Goal: Task Accomplishment & Management: Manage account settings

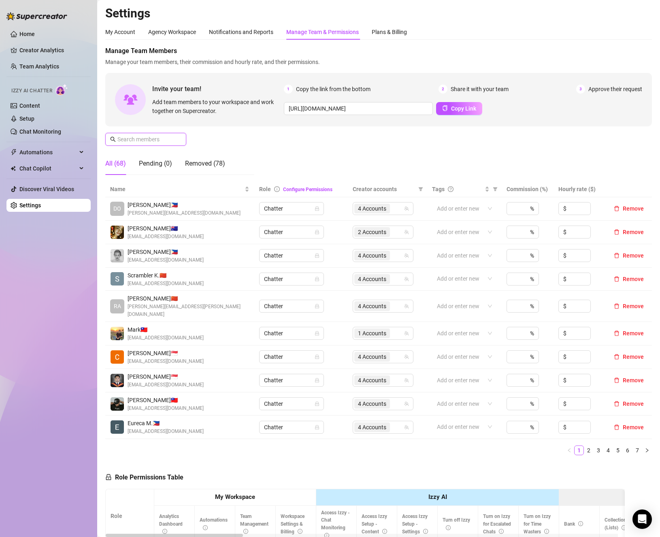
click at [169, 137] on input "text" at bounding box center [146, 139] width 58 height 9
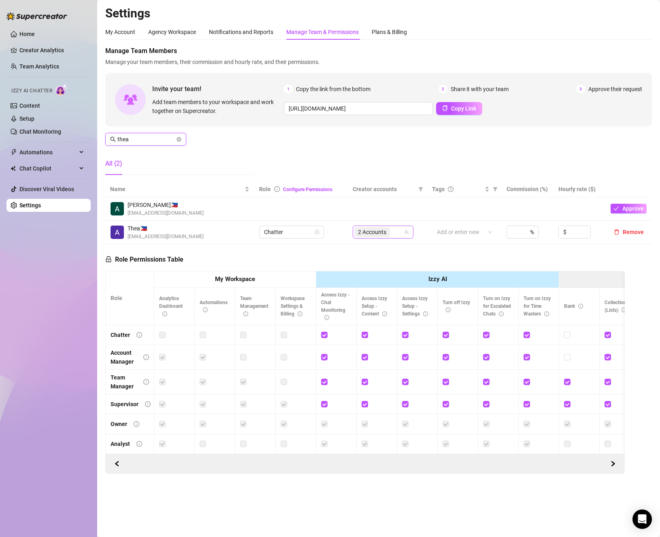
click at [398, 230] on div "2 Accounts" at bounding box center [378, 231] width 49 height 11
type input "thea"
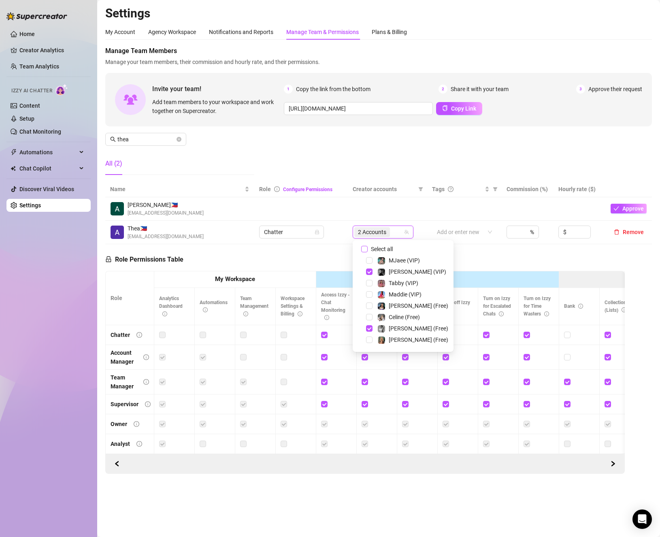
click at [386, 249] on span "Select all" at bounding box center [382, 249] width 28 height 9
click at [368, 249] on input "Select all" at bounding box center [364, 249] width 6 height 6
click at [386, 249] on span "Select all" at bounding box center [382, 249] width 28 height 9
click at [368, 249] on input "Select all" at bounding box center [364, 249] width 6 height 6
checkbox input "false"
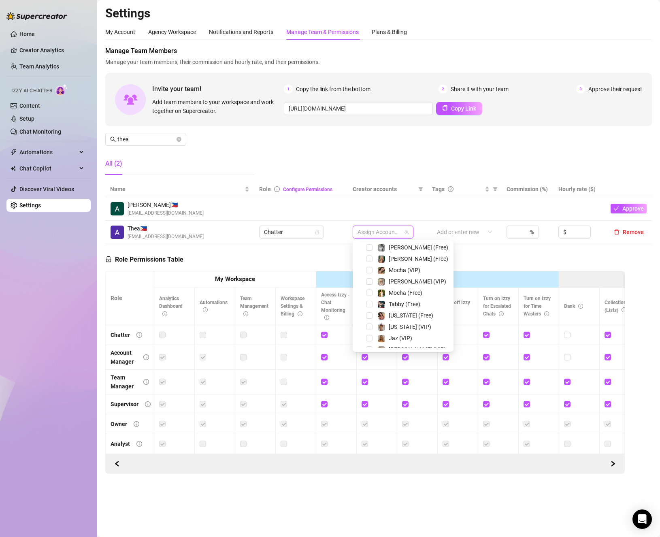
scroll to position [41, 0]
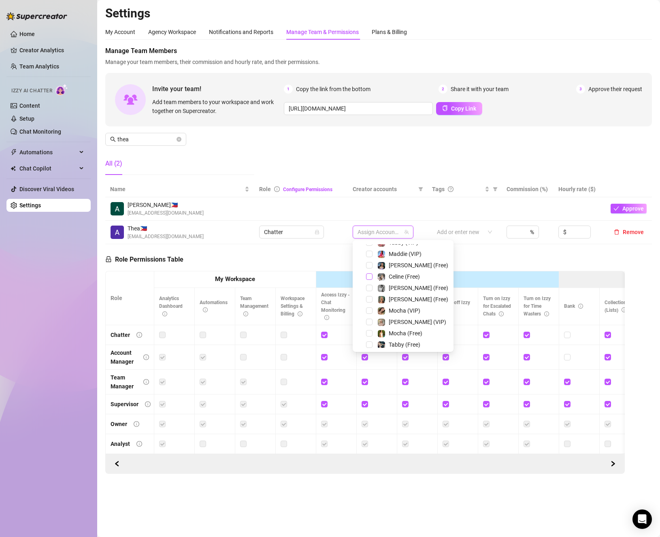
click at [370, 275] on span "Select tree node" at bounding box center [369, 276] width 6 height 6
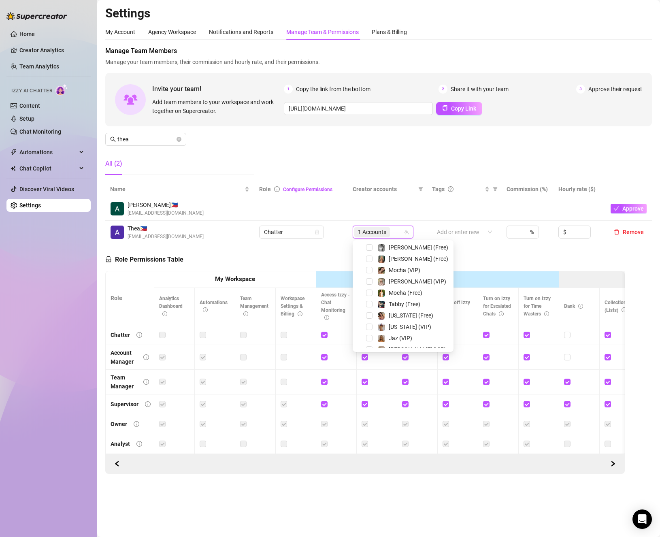
scroll to position [122, 0]
click at [365, 317] on div "Celine (VIP)" at bounding box center [403, 321] width 97 height 10
click at [370, 320] on span "Select tree node" at bounding box center [369, 320] width 6 height 6
click at [569, 250] on div "Role Permissions Table Role My Workspace Izzy AI OnlyFans Side Menu OnlyFans Ch…" at bounding box center [365, 359] width 520 height 230
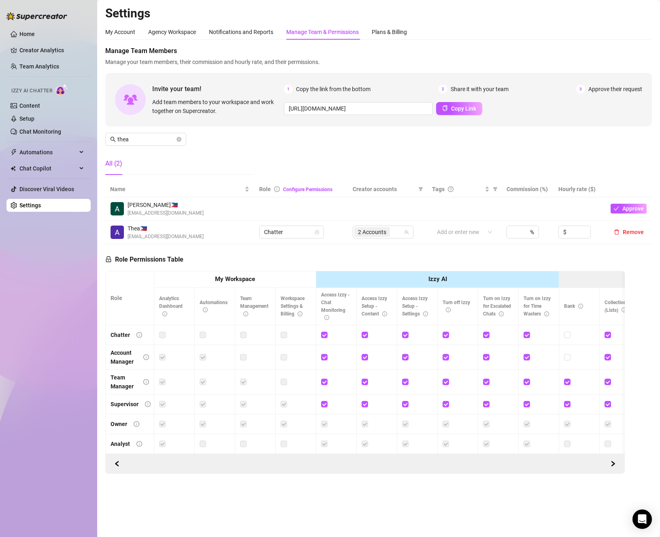
drag, startPoint x: 179, startPoint y: 139, endPoint x: 309, endPoint y: 193, distance: 140.5
click at [179, 139] on icon "close-circle" at bounding box center [179, 139] width 5 height 5
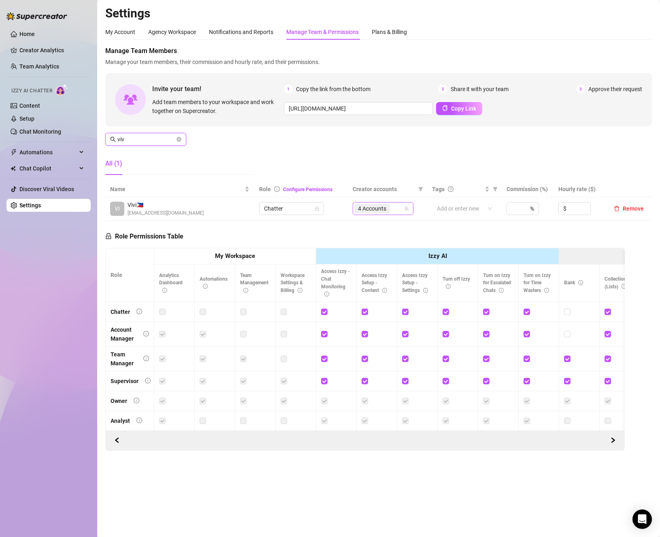
click at [396, 205] on div "4 Accounts" at bounding box center [378, 208] width 49 height 11
type input "viv"
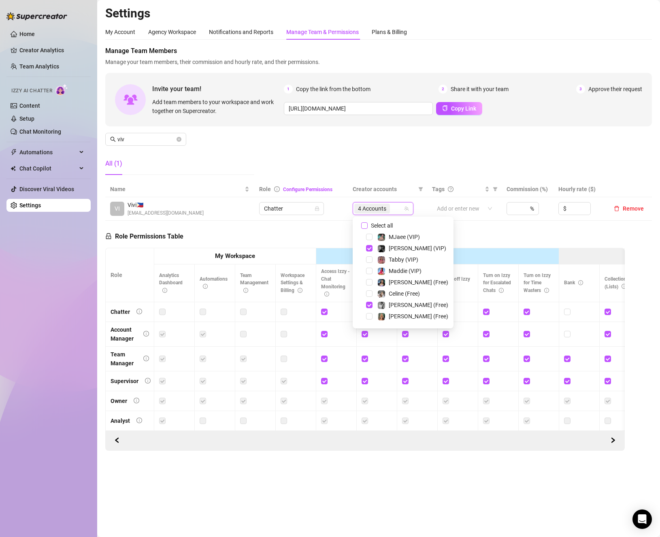
click at [373, 226] on span "Select all" at bounding box center [382, 225] width 28 height 9
click at [368, 226] on input "Select all" at bounding box center [364, 225] width 6 height 6
click at [373, 226] on span "Select all" at bounding box center [382, 225] width 28 height 9
click at [368, 226] on input "Select all" at bounding box center [364, 225] width 6 height 6
checkbox input "false"
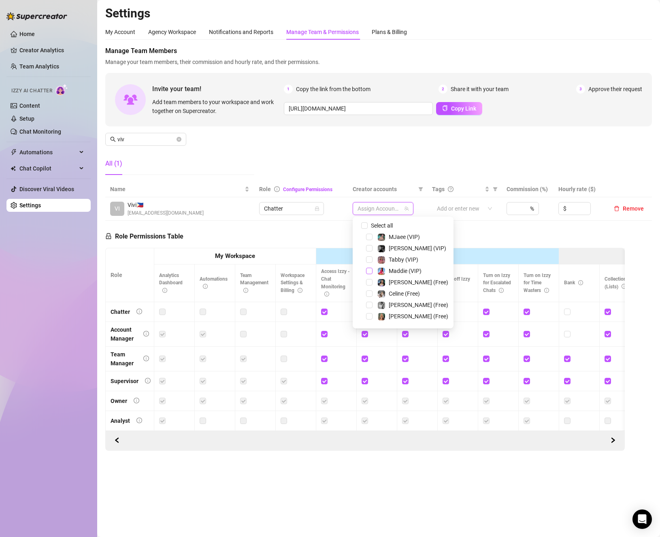
click at [368, 273] on span "Select tree node" at bounding box center [369, 271] width 6 height 6
click at [369, 282] on span "Select tree node" at bounding box center [369, 282] width 6 height 6
click at [371, 260] on span "Select tree node" at bounding box center [369, 259] width 6 height 6
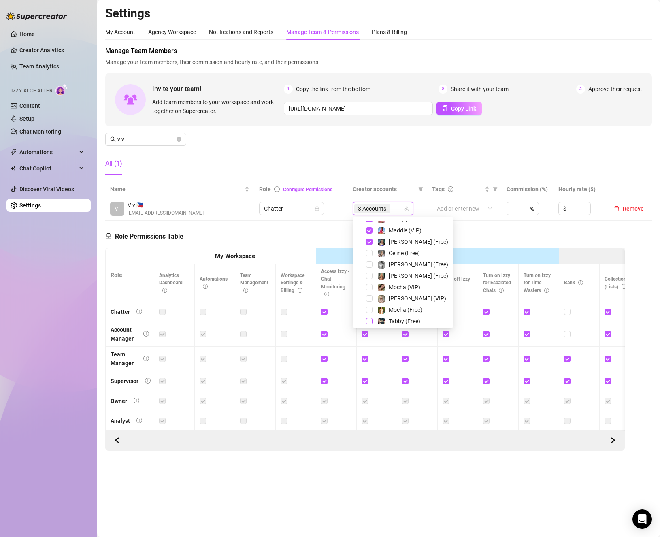
click at [370, 319] on span "Select tree node" at bounding box center [369, 321] width 6 height 6
click at [178, 137] on span "viv" at bounding box center [145, 139] width 81 height 13
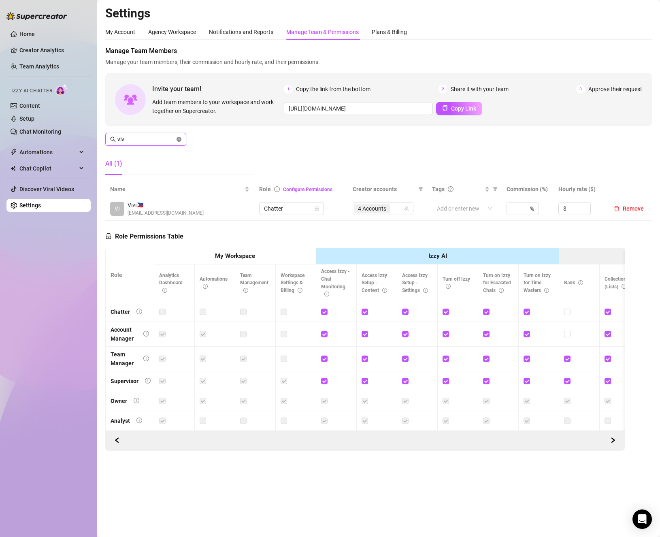
click at [178, 137] on icon "close-circle" at bounding box center [179, 139] width 5 height 5
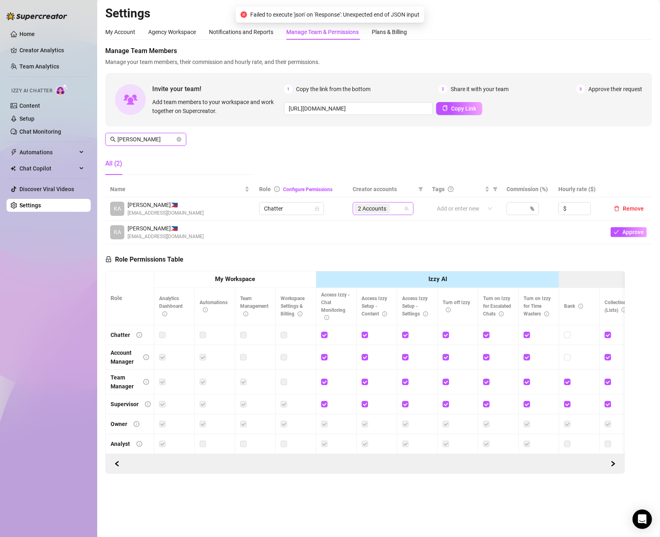
click at [396, 209] on div "2 Accounts" at bounding box center [378, 208] width 49 height 11
type input "[PERSON_NAME]"
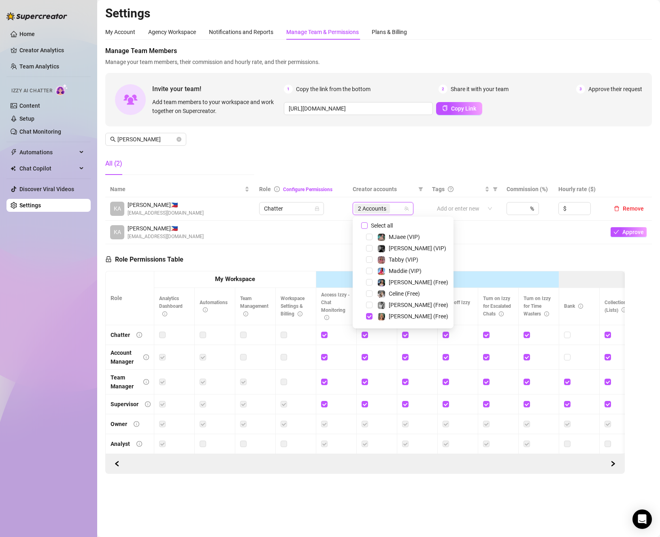
click at [374, 227] on span "Select all" at bounding box center [382, 225] width 28 height 9
click at [368, 227] on input "Select all" at bounding box center [364, 225] width 6 height 6
click at [374, 227] on span "Select all" at bounding box center [382, 225] width 28 height 9
click at [368, 227] on input "Select all" at bounding box center [364, 225] width 6 height 6
checkbox input "false"
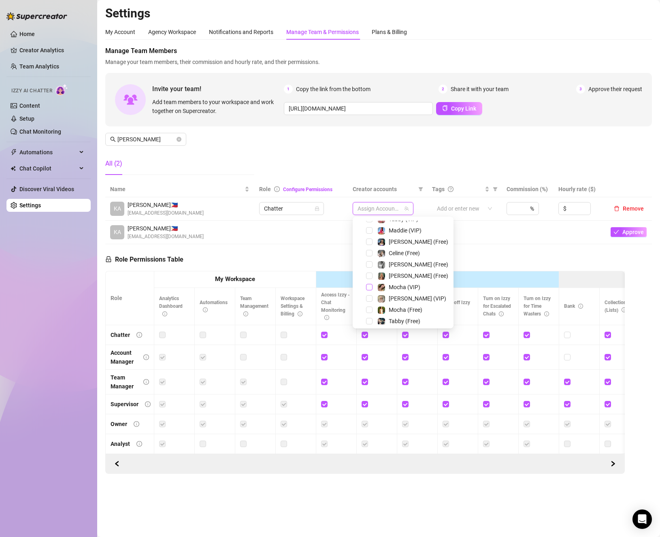
click at [368, 286] on span "Select tree node" at bounding box center [369, 287] width 6 height 6
click at [369, 314] on div "Mocha (Free)" at bounding box center [403, 310] width 97 height 10
click at [369, 309] on span "Select tree node" at bounding box center [369, 310] width 6 height 6
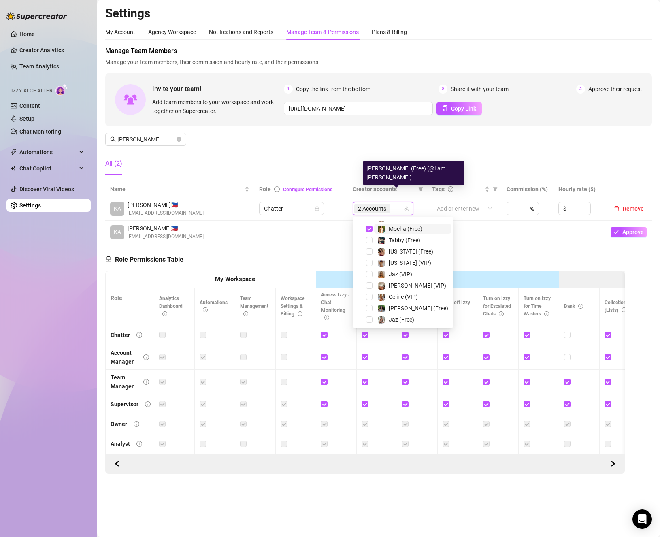
scroll to position [123, 0]
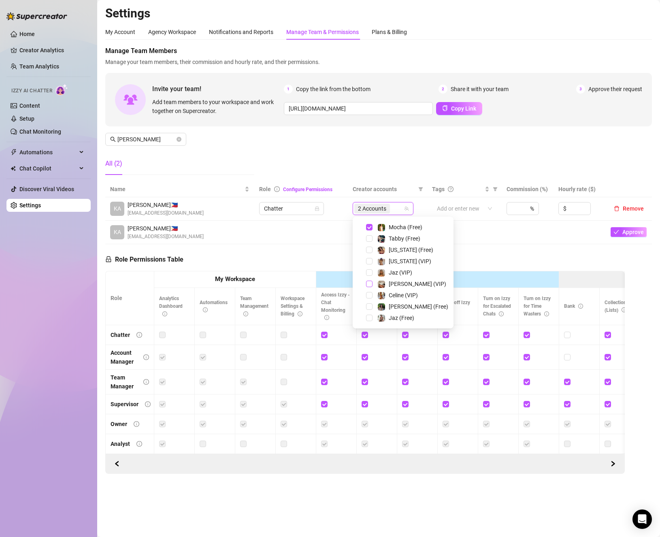
click at [370, 285] on span "Select tree node" at bounding box center [369, 284] width 6 height 6
click at [367, 307] on span "Select tree node" at bounding box center [369, 306] width 6 height 6
click at [480, 263] on div "Role Permissions Table Role My Workspace Izzy AI OnlyFans Side Menu OnlyFans Ch…" at bounding box center [365, 359] width 520 height 230
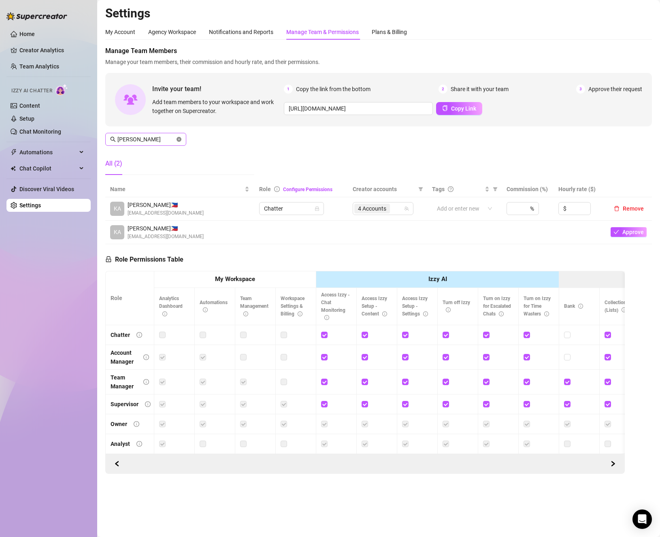
click at [179, 141] on icon "close-circle" at bounding box center [179, 139] width 5 height 5
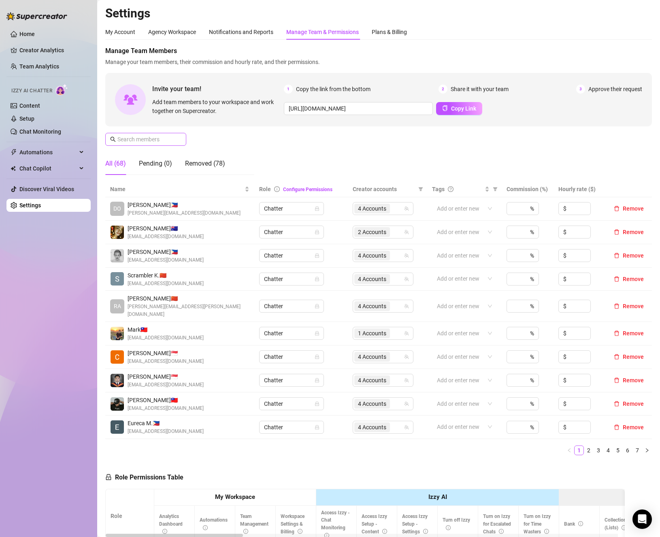
click at [185, 139] on span at bounding box center [145, 139] width 81 height 13
click at [183, 141] on span at bounding box center [145, 139] width 81 height 13
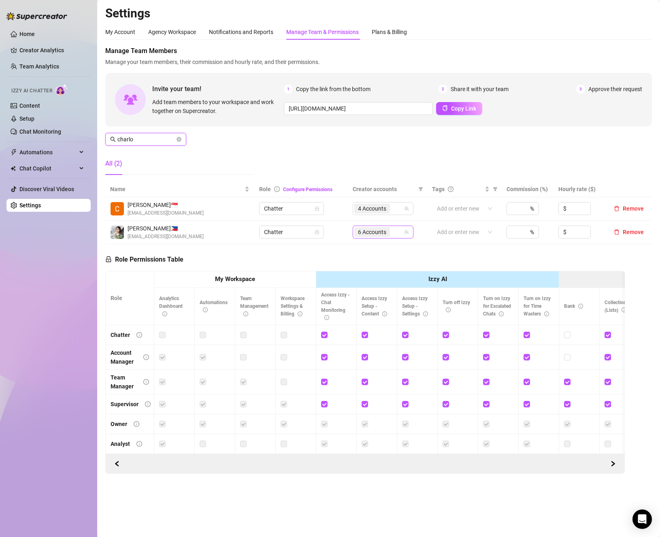
click at [384, 232] on span "6 Accounts" at bounding box center [372, 232] width 28 height 9
type input "charlo"
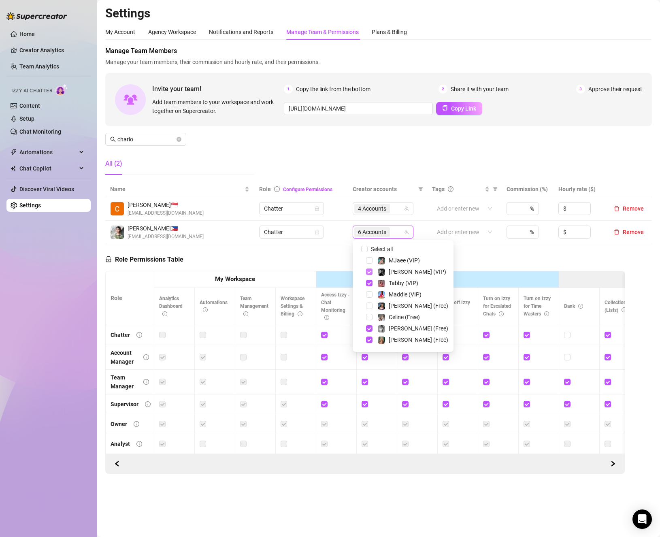
click at [370, 273] on span "Select tree node" at bounding box center [369, 272] width 6 height 6
drag, startPoint x: 370, startPoint y: 282, endPoint x: 370, endPoint y: 291, distance: 8.9
click at [370, 283] on span "Select tree node" at bounding box center [369, 283] width 6 height 6
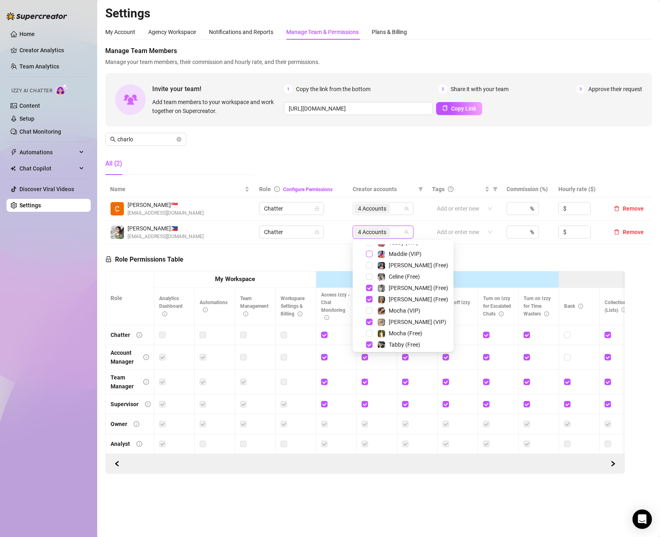
click at [369, 252] on span "Select tree node" at bounding box center [369, 254] width 6 height 6
click at [368, 264] on span "Select tree node" at bounding box center [369, 265] width 6 height 6
click at [369, 291] on span "Select tree node" at bounding box center [369, 288] width 6 height 6
click at [368, 345] on span "Select tree node" at bounding box center [369, 344] width 6 height 6
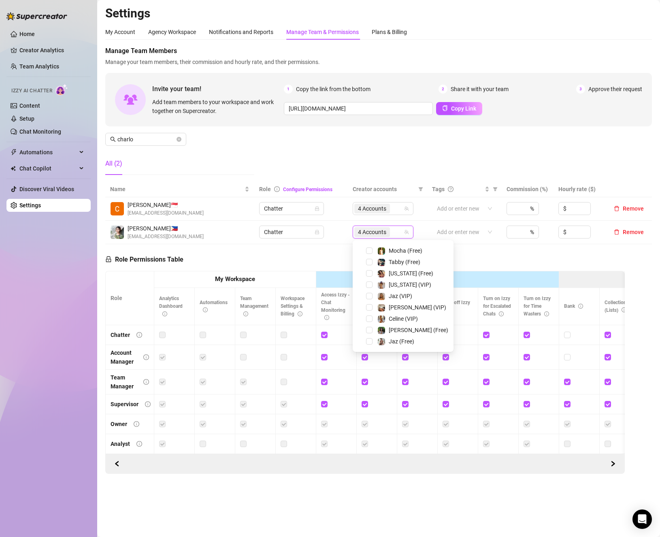
click at [478, 258] on div "Role Permissions Table Role My Workspace Izzy AI OnlyFans Side Menu OnlyFans Ch…" at bounding box center [365, 359] width 520 height 230
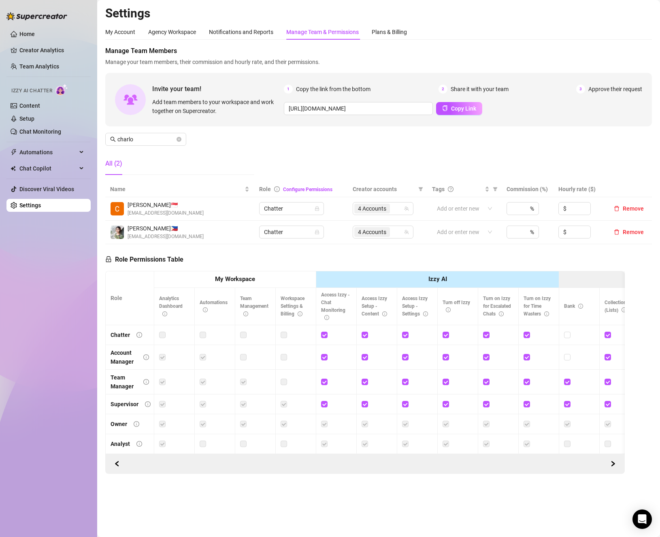
click at [20, 269] on div "Home Creator Analytics Team Analytics Izzy AI Chatter Content Setup Chat Monito…" at bounding box center [48, 265] width 84 height 530
